Goal: Communication & Community: Answer question/provide support

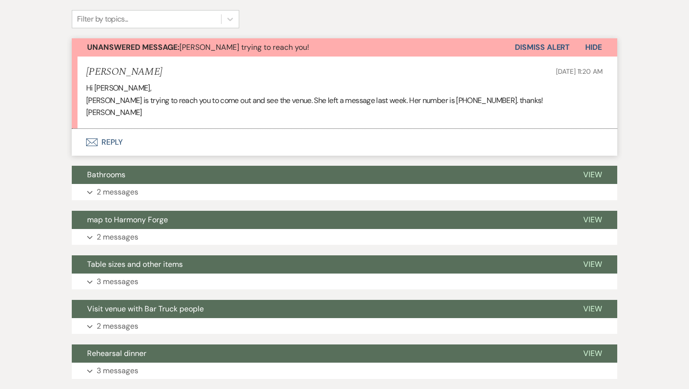
scroll to position [264, 0]
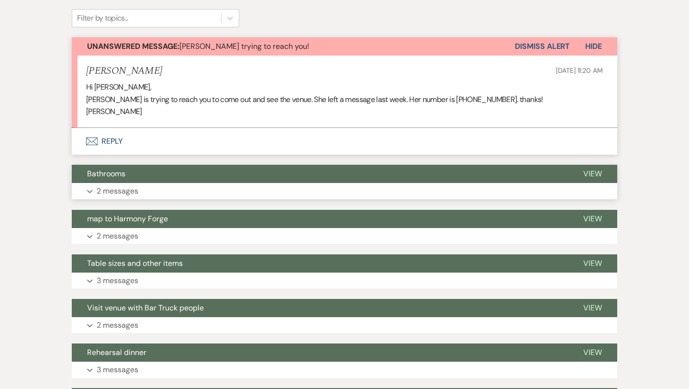
click at [295, 174] on button "Bathrooms" at bounding box center [320, 174] width 496 height 18
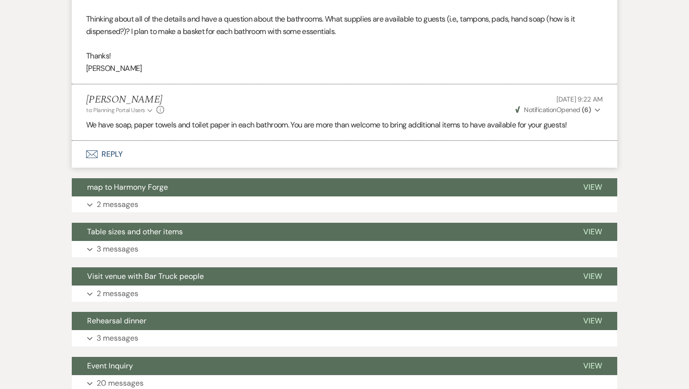
scroll to position [486, 0]
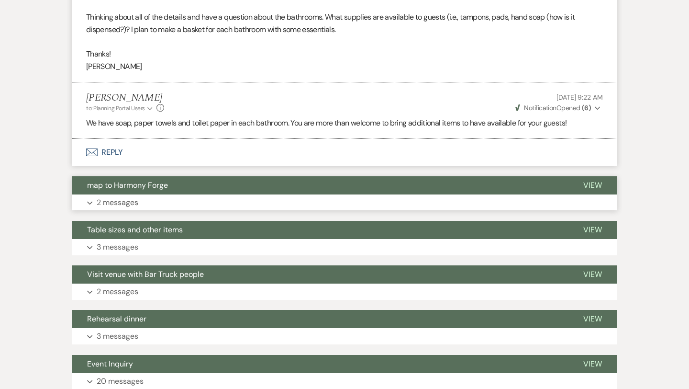
click at [297, 186] on button "map to Harmony Forge" at bounding box center [320, 185] width 496 height 18
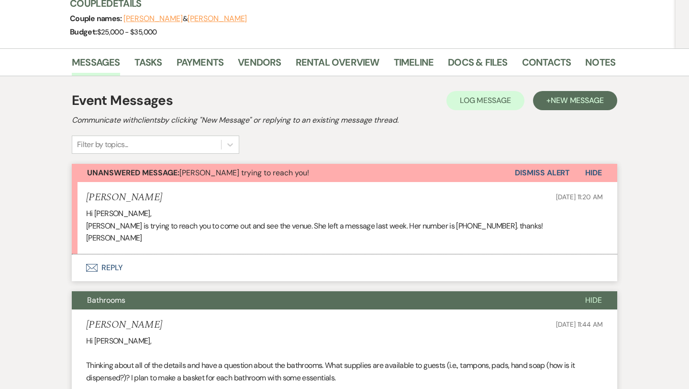
scroll to position [0, 0]
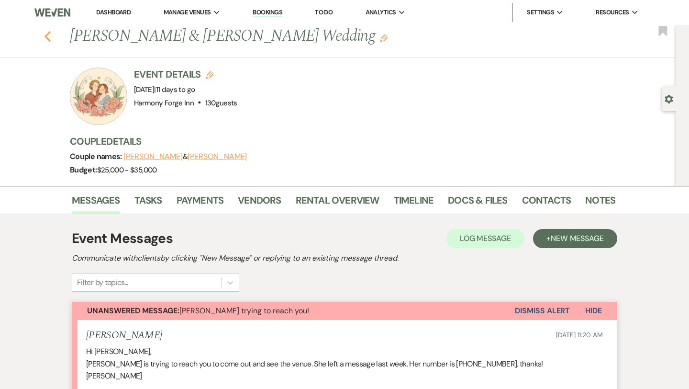
click at [46, 39] on icon "Previous" at bounding box center [47, 36] width 7 height 11
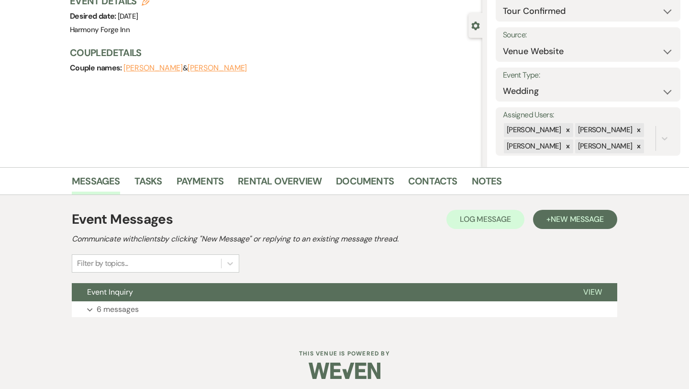
scroll to position [78, 0]
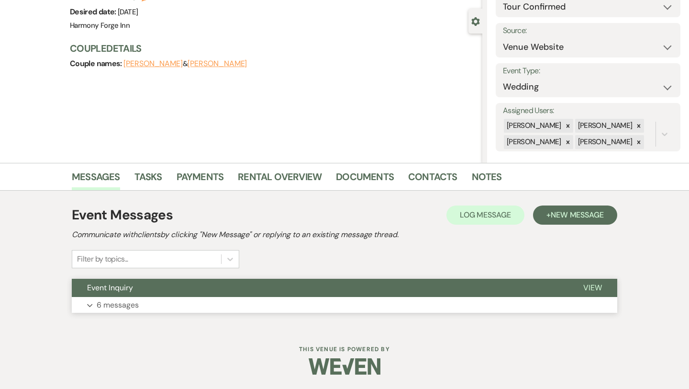
click at [346, 303] on button "Expand 6 messages" at bounding box center [345, 305] width 546 height 16
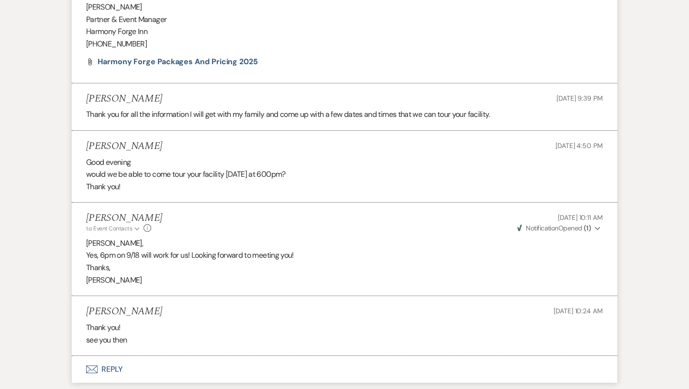
scroll to position [698, 0]
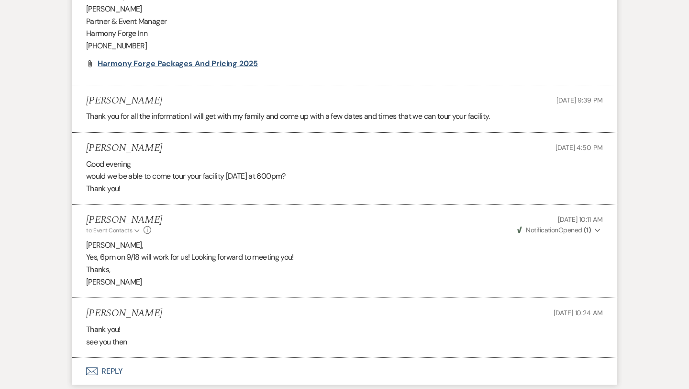
click at [204, 64] on span "Harmony Forge Packages and Pricing 2025" at bounding box center [178, 63] width 160 height 10
